Goal: Task Accomplishment & Management: Manage account settings

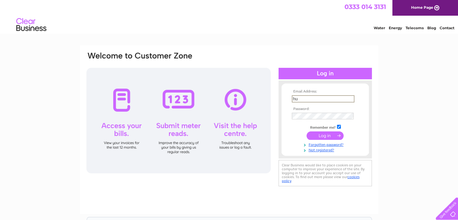
type input "h"
type input "[EMAIL_ADDRESS][DOMAIN_NAME]"
click at [307, 131] on input "submit" at bounding box center [325, 135] width 37 height 8
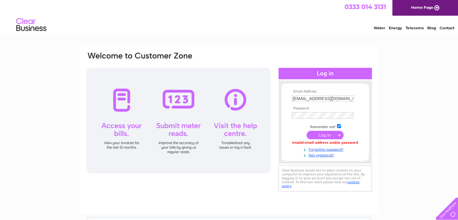
click at [318, 119] on td at bounding box center [325, 116] width 70 height 10
click at [324, 119] on td at bounding box center [325, 116] width 70 height 10
click at [307, 131] on input "submit" at bounding box center [325, 135] width 37 height 8
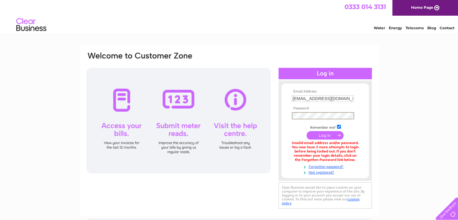
click at [307, 131] on input "submit" at bounding box center [325, 135] width 37 height 8
click at [329, 136] on input "submit" at bounding box center [325, 135] width 37 height 8
